Goal: Task Accomplishment & Management: Use online tool/utility

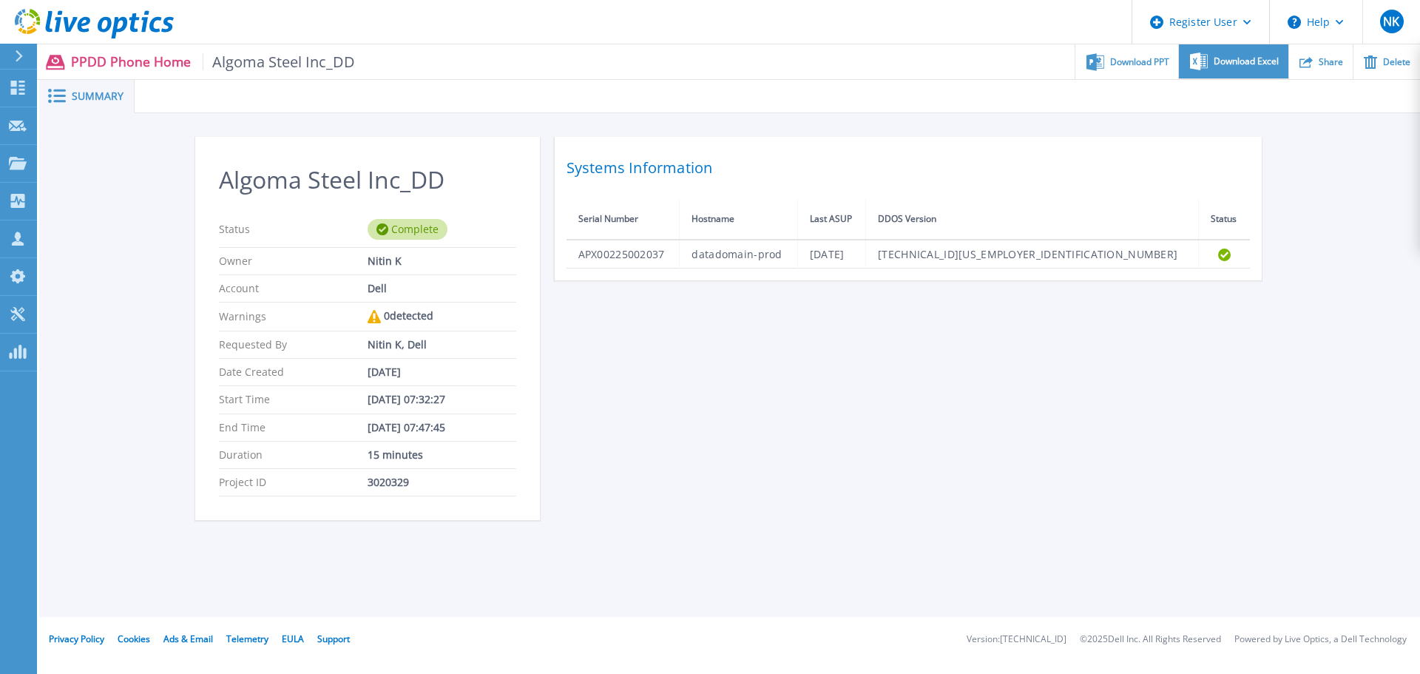
click at [1243, 65] on span "Download Excel" at bounding box center [1246, 61] width 65 height 9
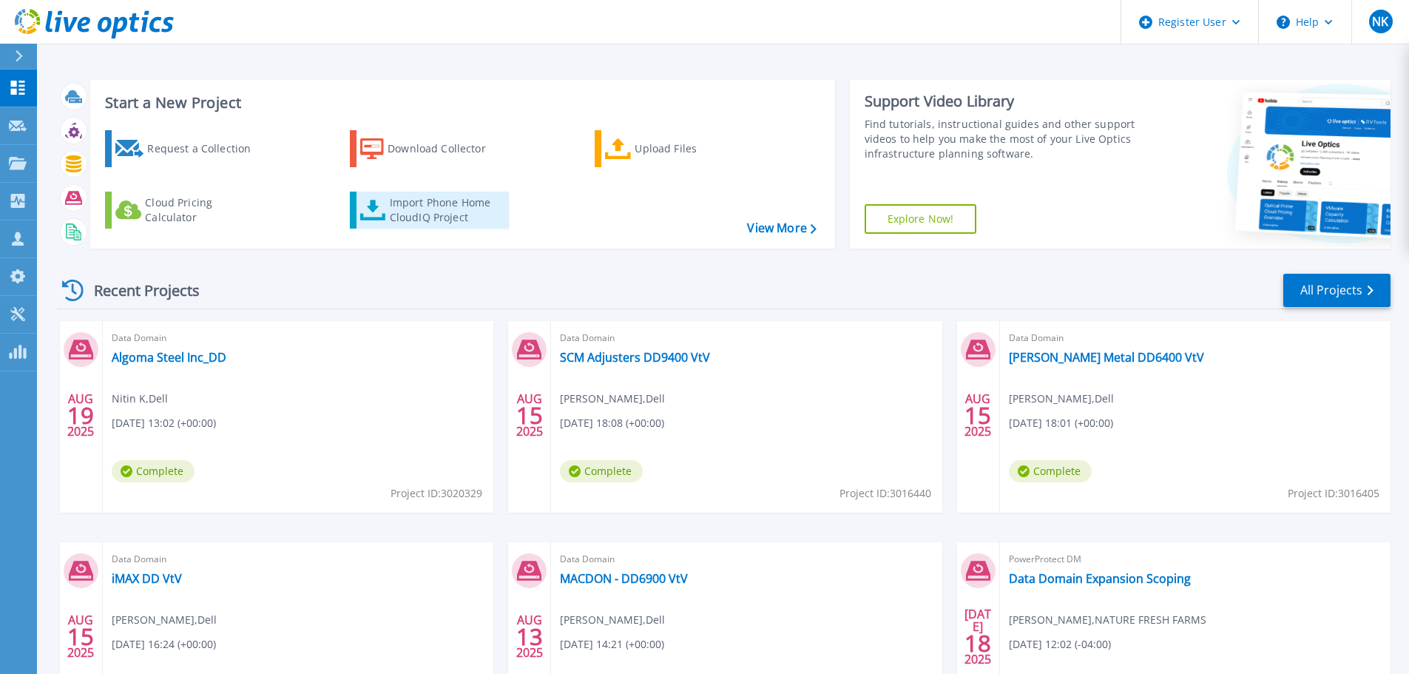
click at [424, 214] on div "Import Phone Home CloudIQ Project" at bounding box center [447, 210] width 115 height 30
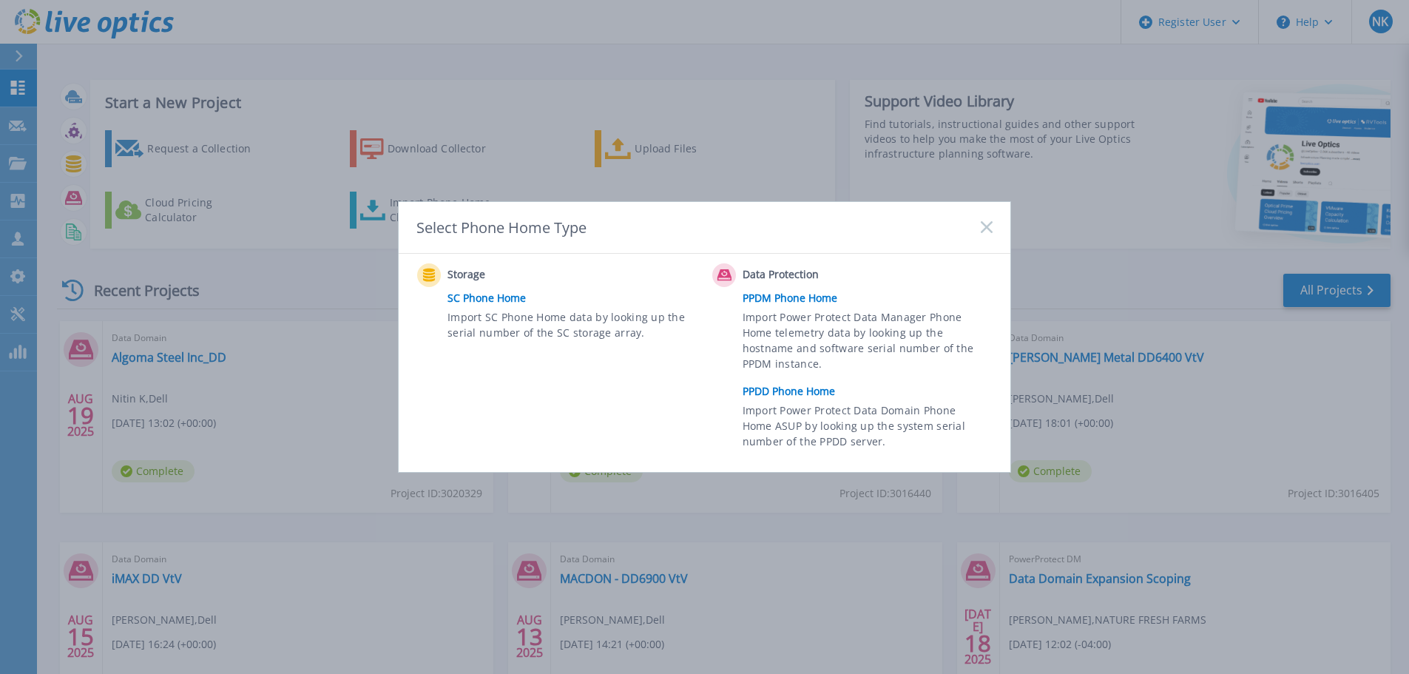
click at [988, 223] on icon at bounding box center [987, 227] width 12 height 12
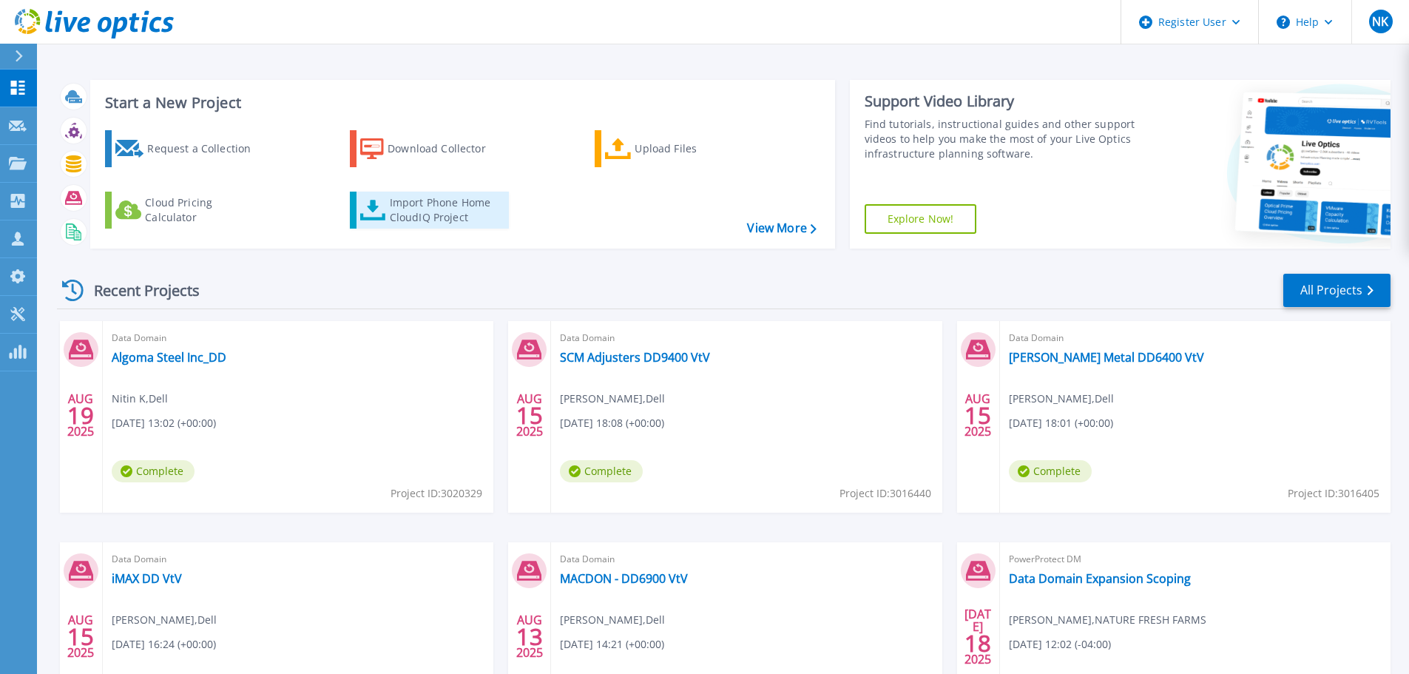
click at [447, 206] on div "Import Phone Home CloudIQ Project" at bounding box center [447, 210] width 115 height 30
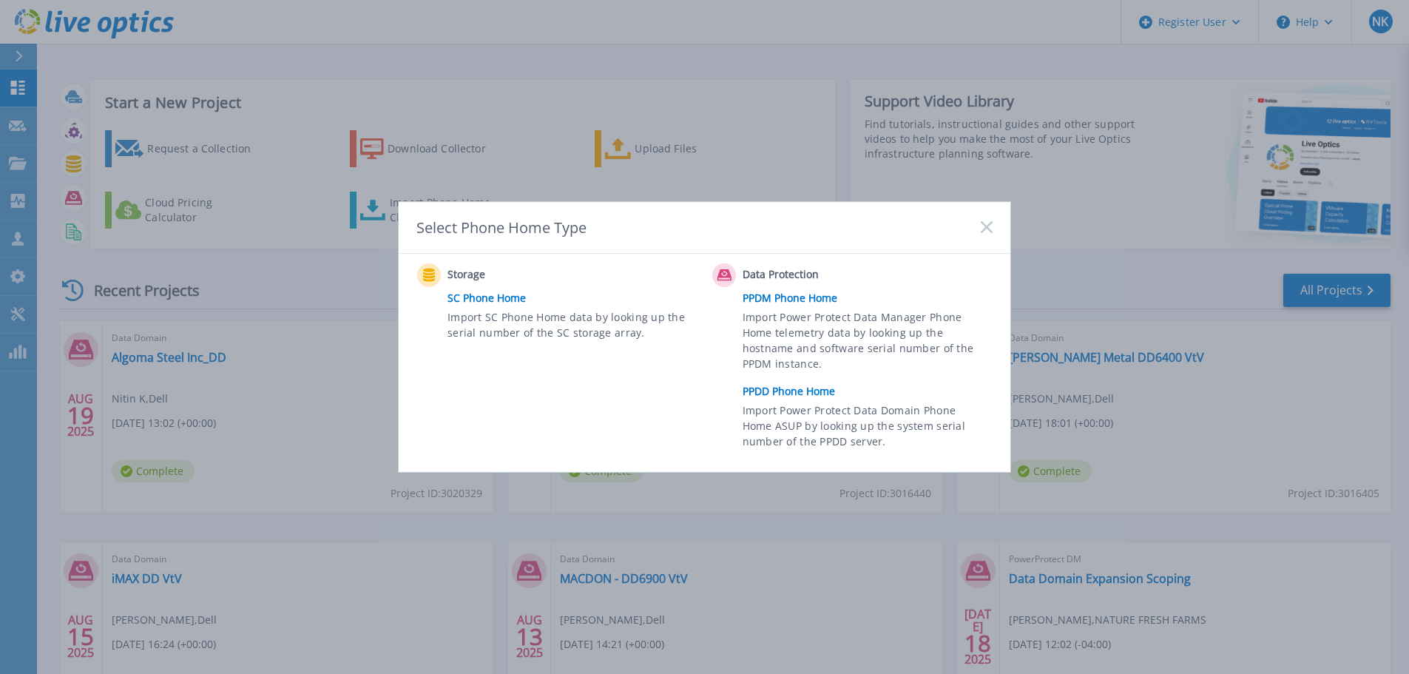
click at [798, 392] on link "PPDD Phone Home" at bounding box center [871, 391] width 257 height 22
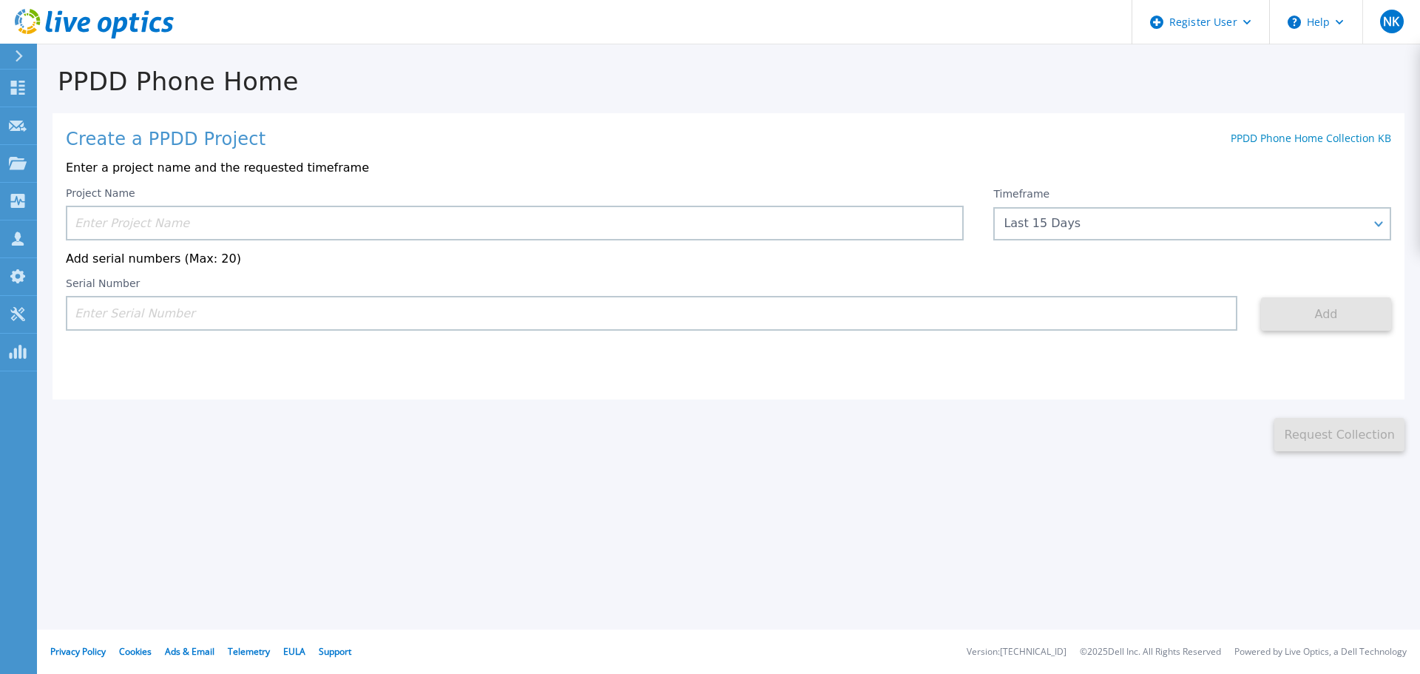
click at [206, 308] on input at bounding box center [652, 313] width 1172 height 35
paste input "APX00242903902"
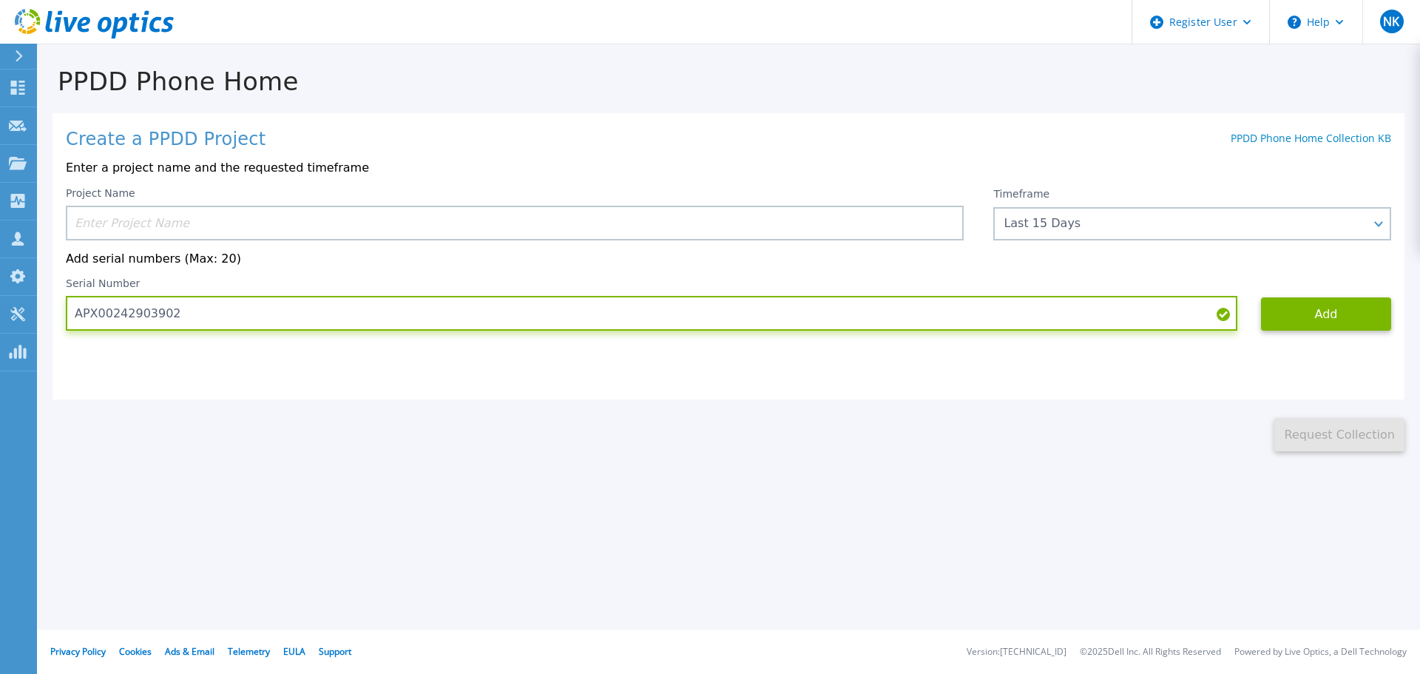
type input "APX00242903902"
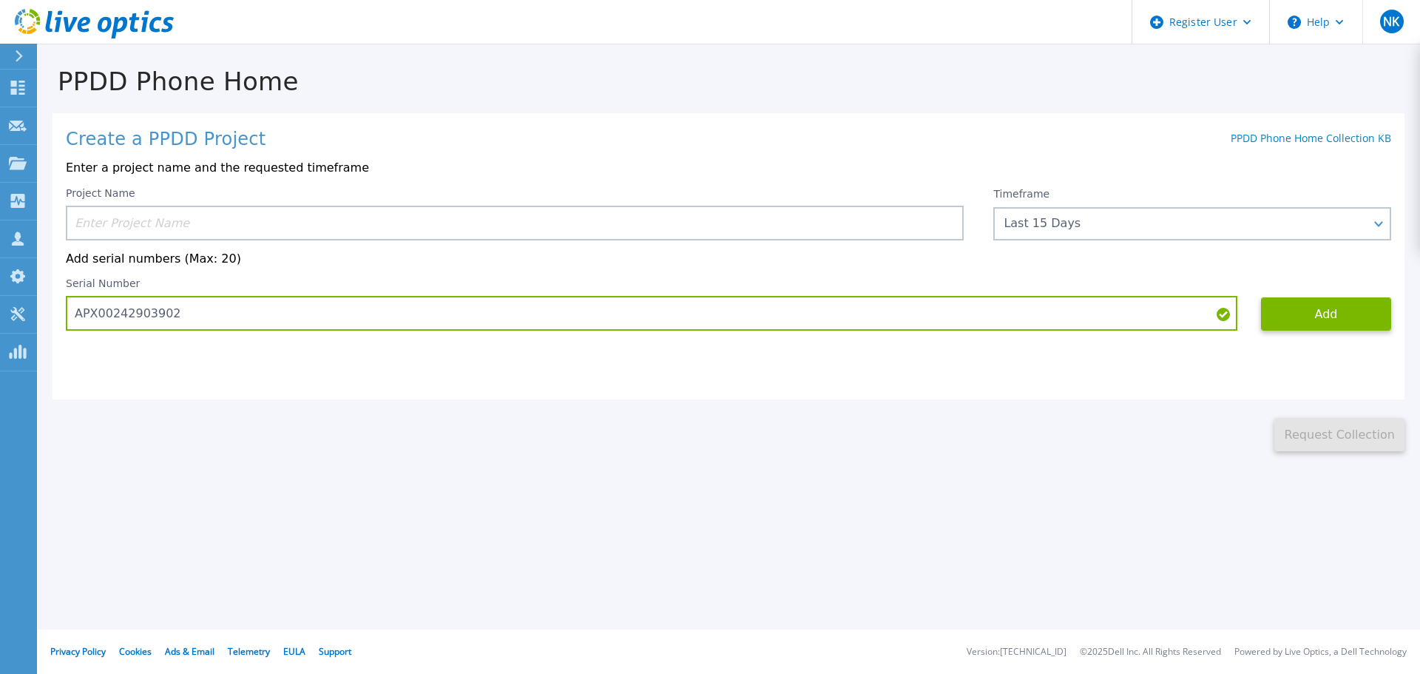
click at [240, 235] on input at bounding box center [515, 223] width 898 height 35
click at [1332, 325] on button "Add" at bounding box center [1326, 313] width 130 height 33
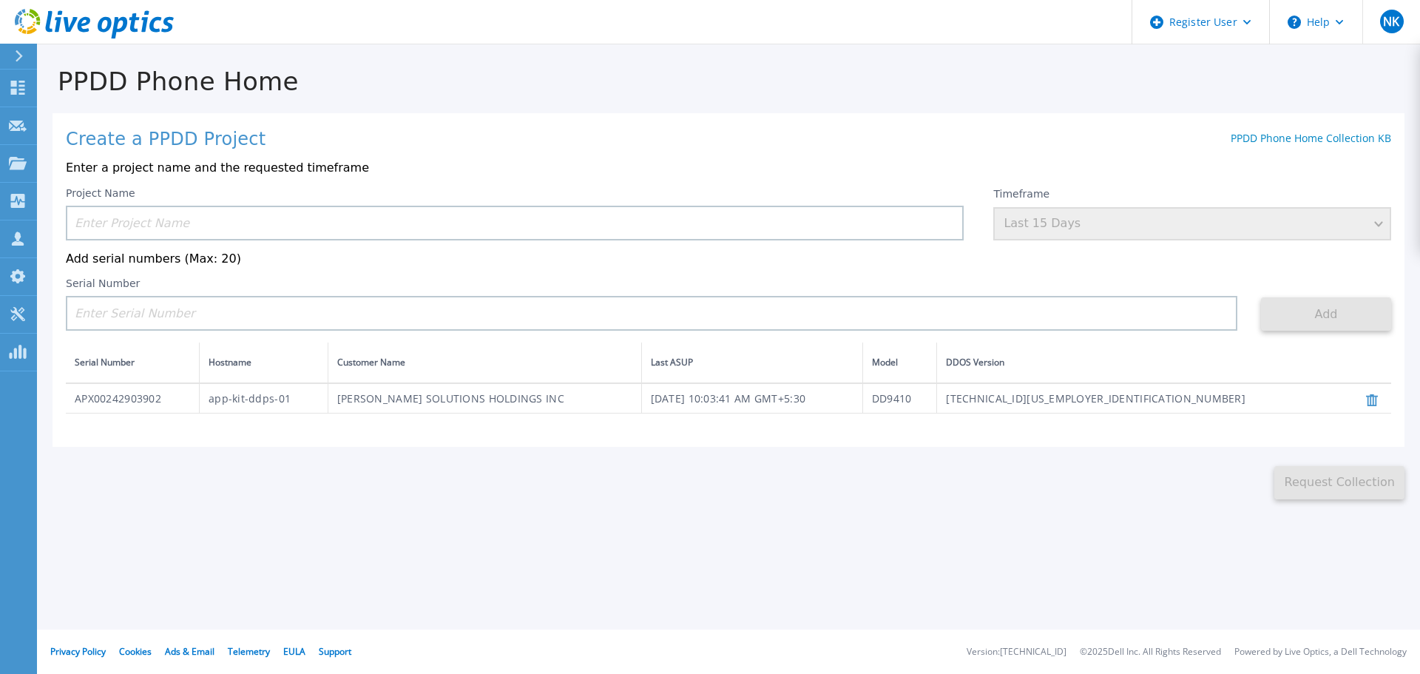
click at [247, 230] on input at bounding box center [515, 223] width 898 height 35
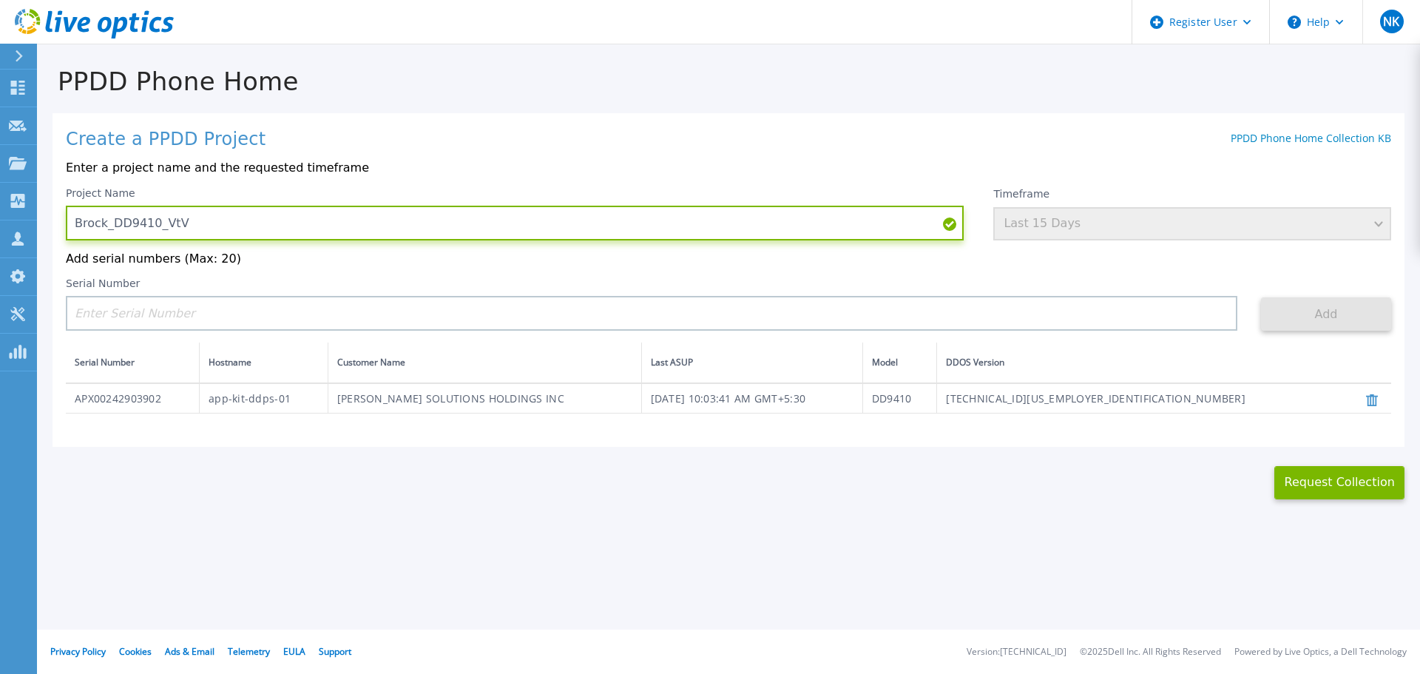
type input "Brock_DD9410_VtV"
click at [480, 173] on p "Enter a project name and the requested timeframe" at bounding box center [729, 167] width 1326 height 13
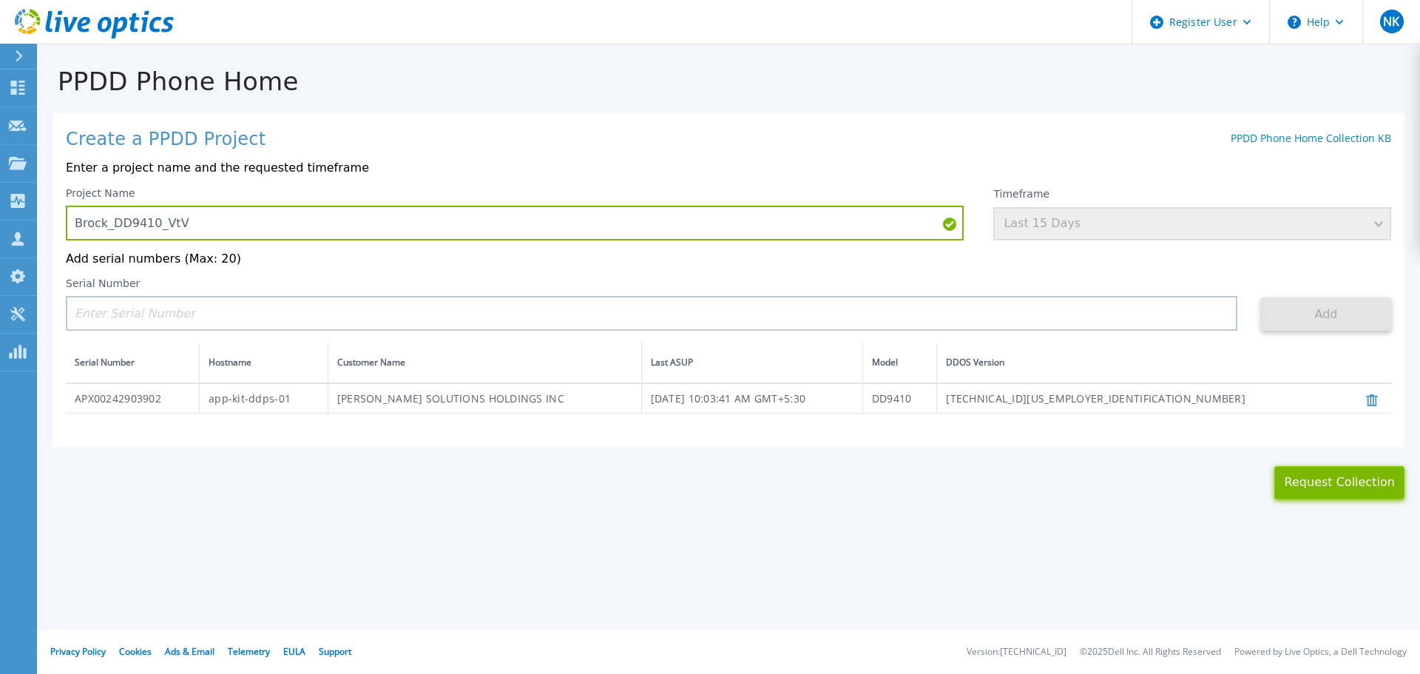
click at [1302, 488] on button "Request Collection" at bounding box center [1340, 482] width 130 height 33
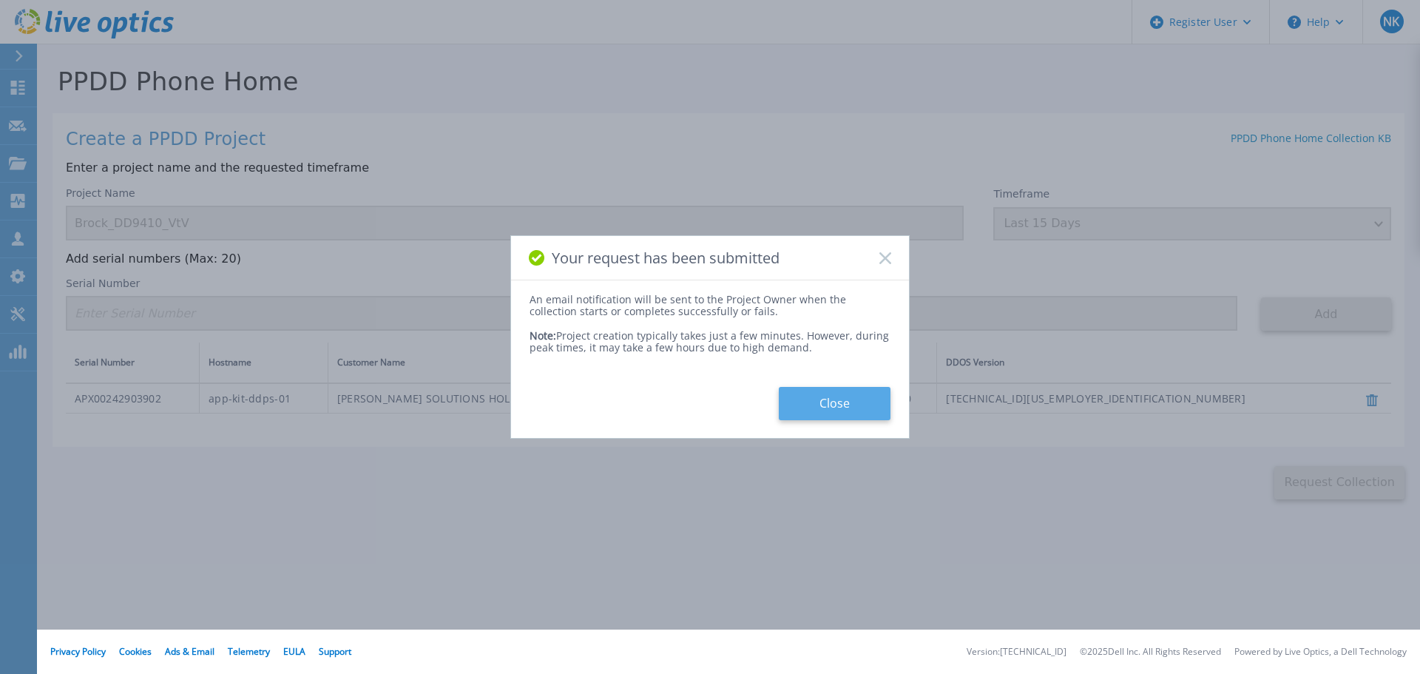
click at [817, 408] on button "Close" at bounding box center [835, 403] width 112 height 33
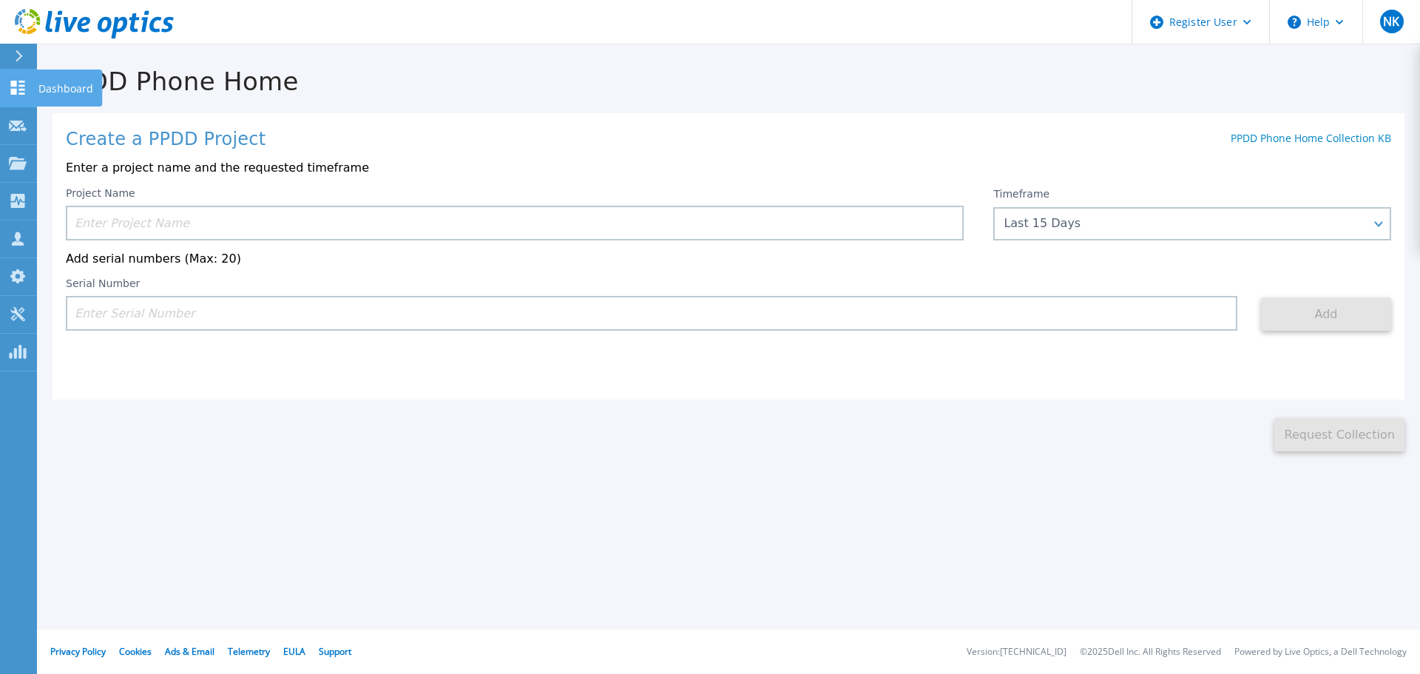
click at [13, 92] on icon at bounding box center [18, 88] width 14 height 14
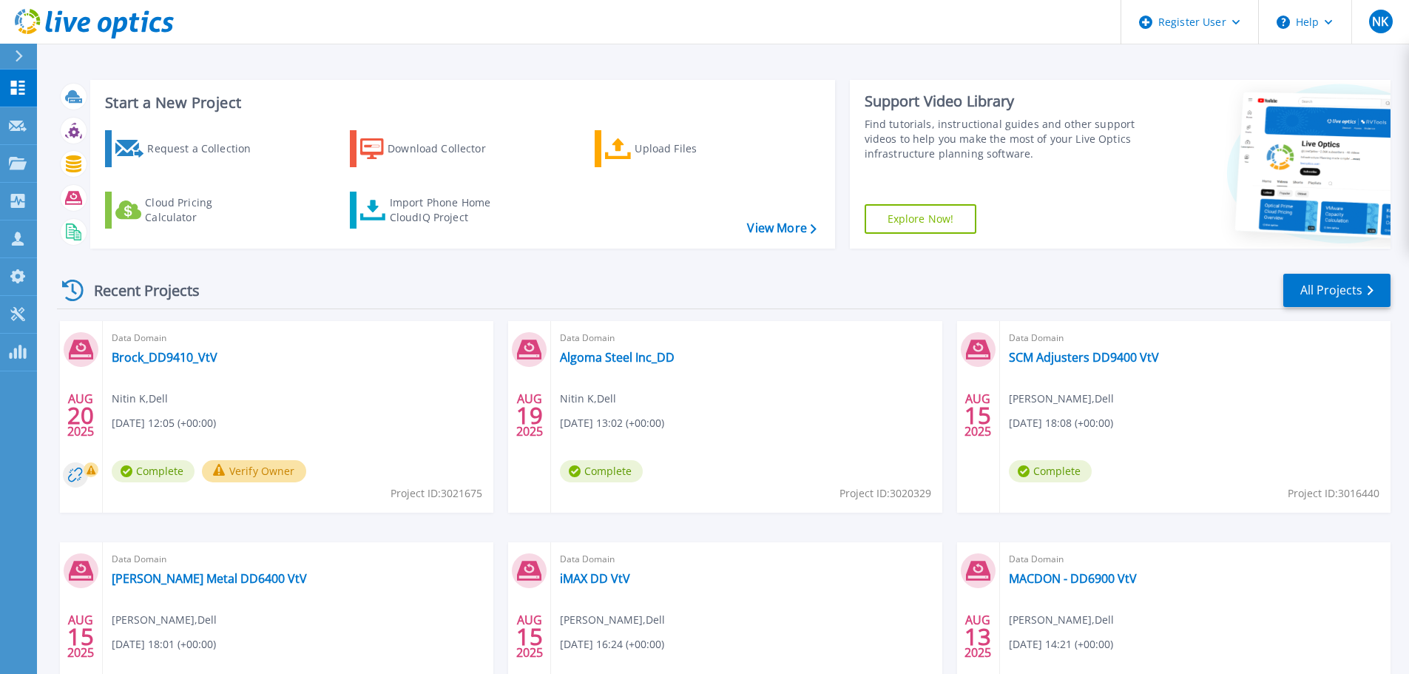
click at [246, 467] on button "Verify Owner" at bounding box center [254, 471] width 104 height 22
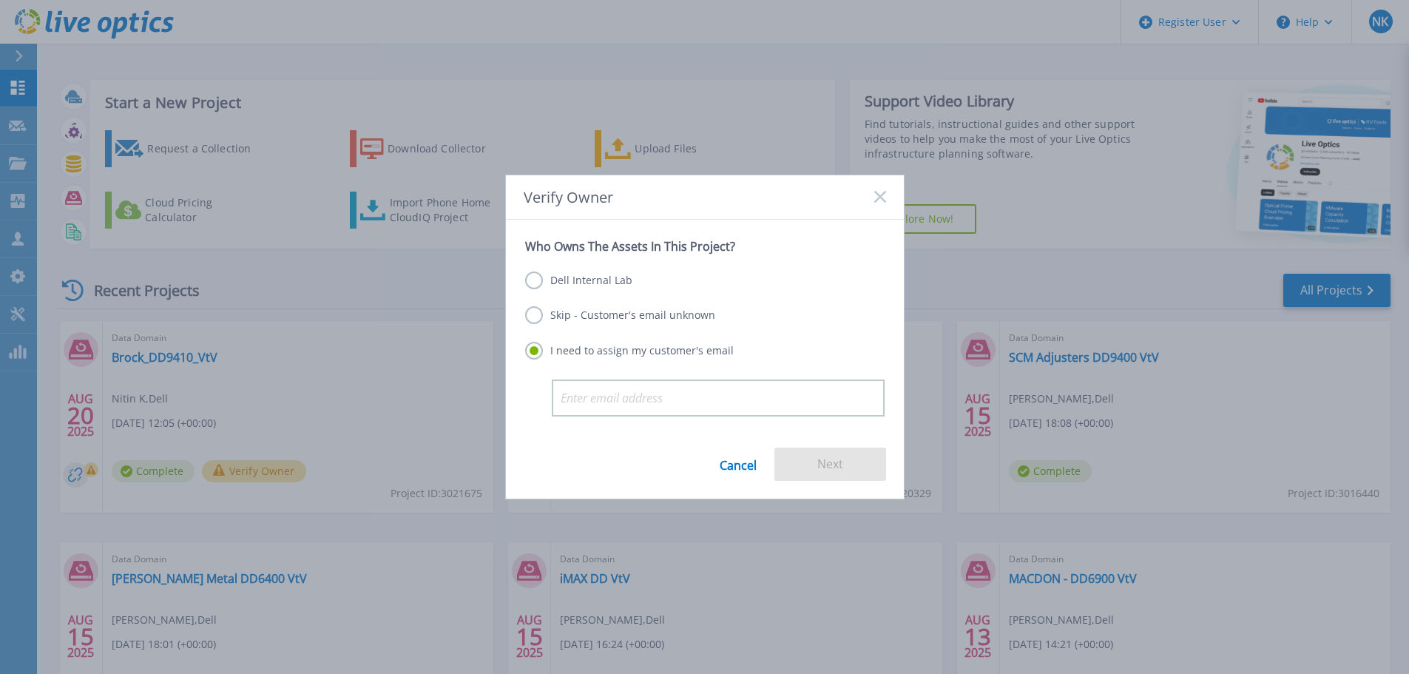
click at [607, 280] on label "Dell Internal Lab" at bounding box center [578, 280] width 107 height 18
click at [0, 0] on input "Dell Internal Lab" at bounding box center [0, 0] width 0 height 0
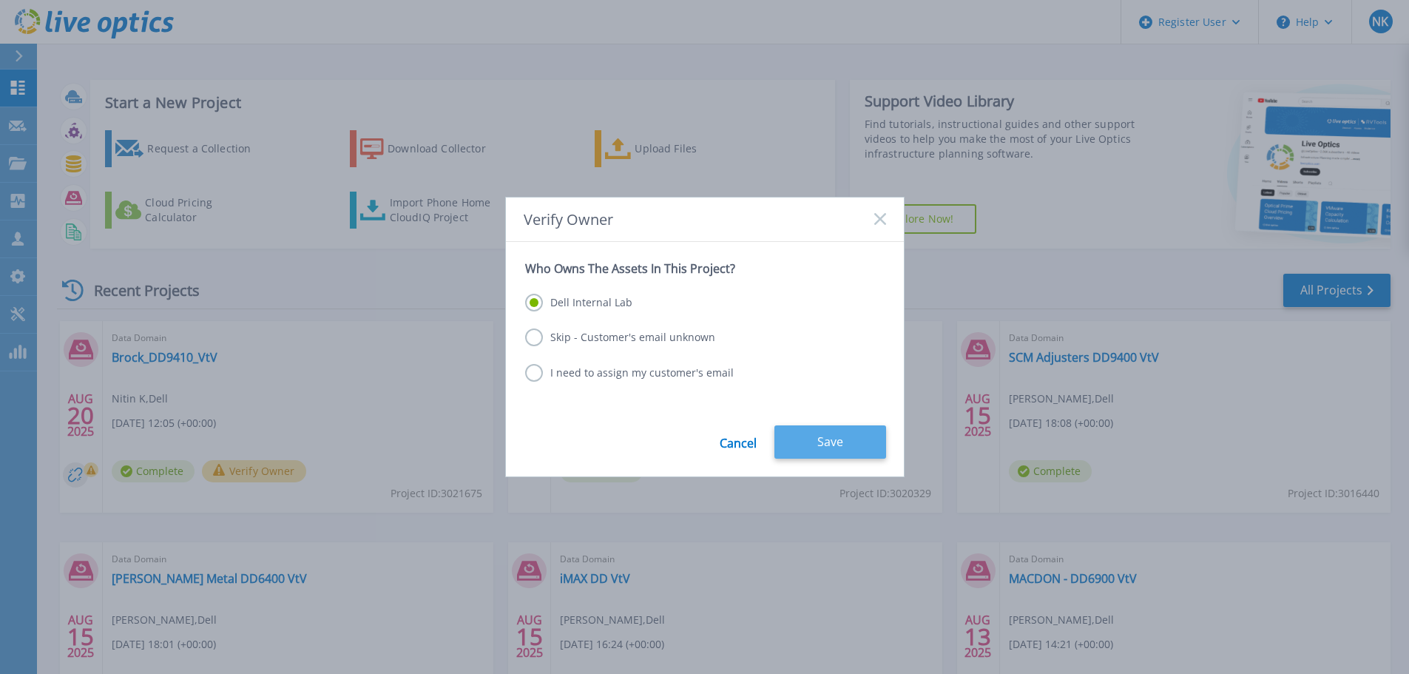
click at [834, 449] on button "Save" at bounding box center [831, 441] width 112 height 33
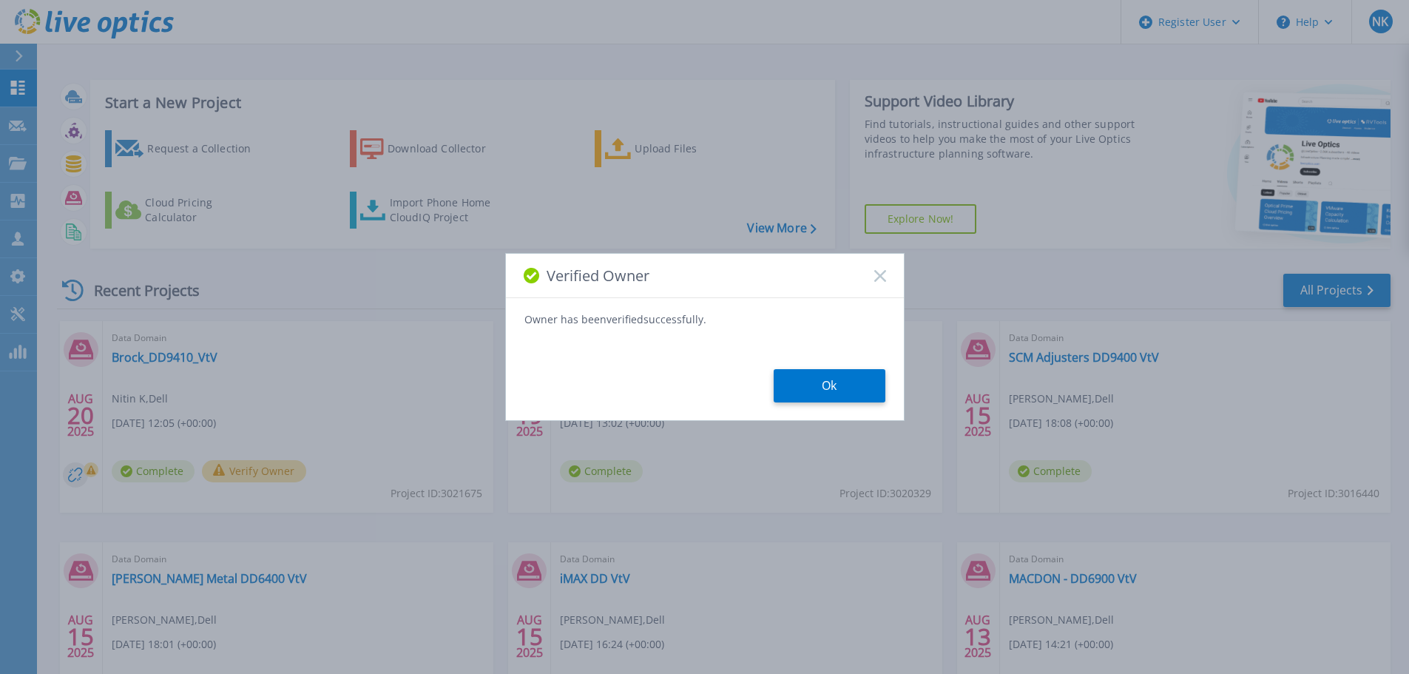
click at [810, 388] on button "Ok" at bounding box center [830, 385] width 112 height 33
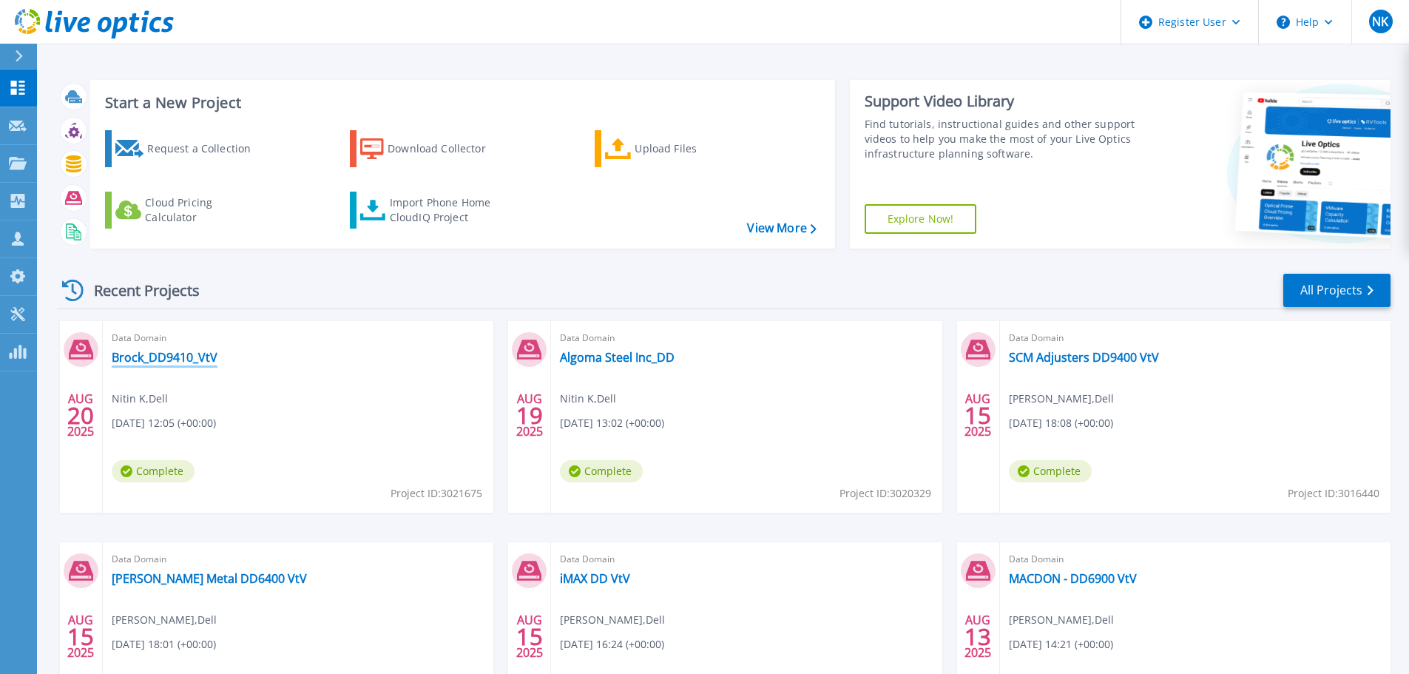
click at [158, 360] on link "Brock_DD9410_VtV" at bounding box center [165, 357] width 106 height 15
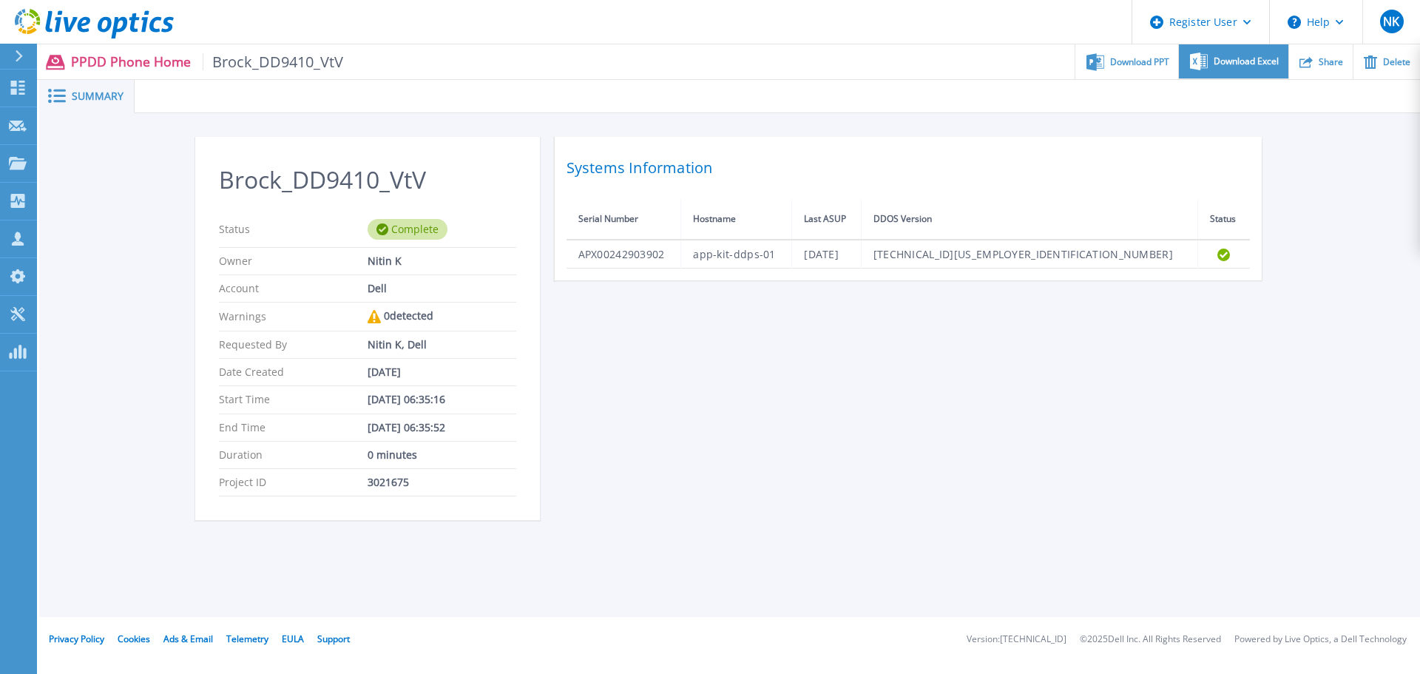
click at [1227, 62] on span "Download Excel" at bounding box center [1246, 61] width 65 height 9
